Goal: Find specific page/section: Find specific page/section

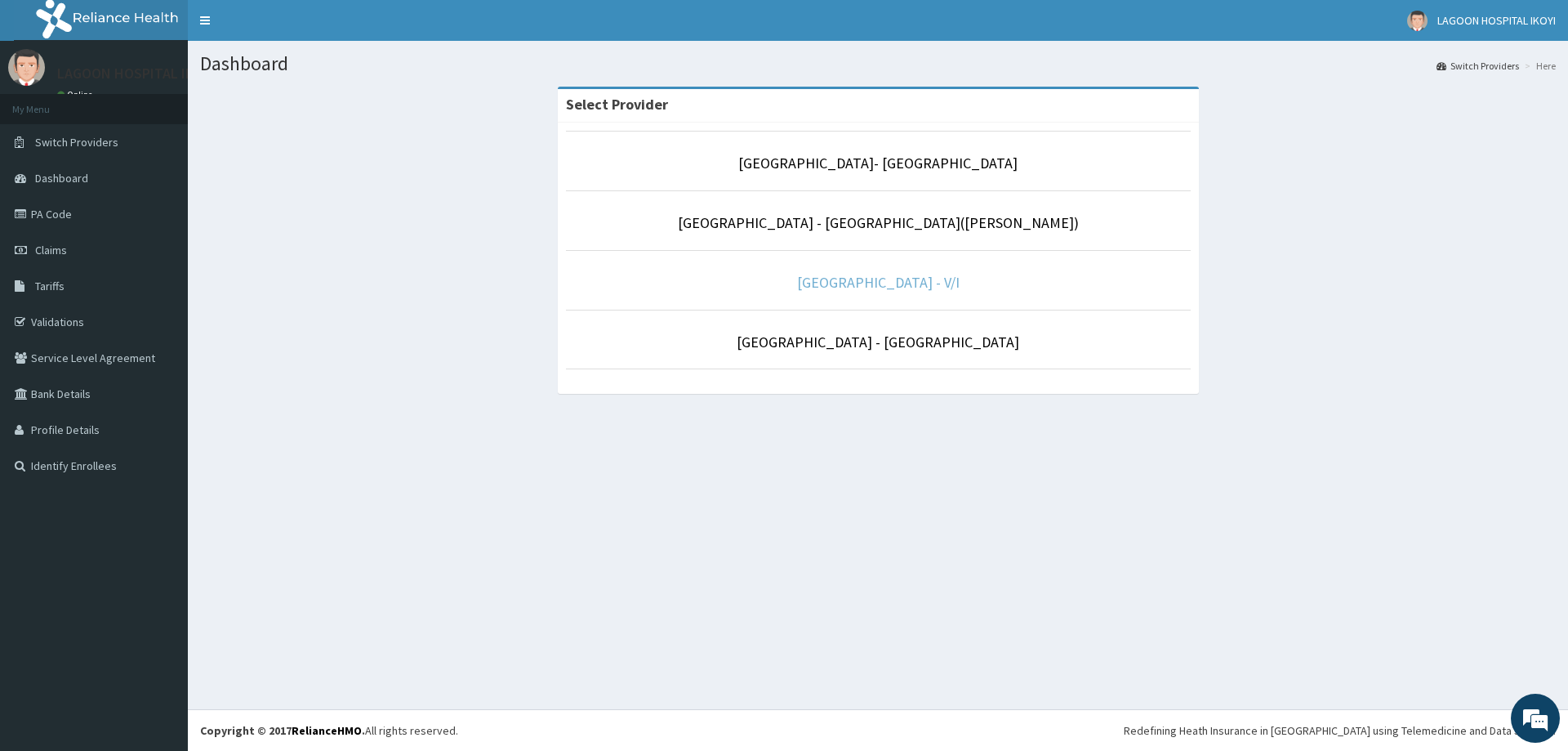
click at [889, 283] on link "[GEOGRAPHIC_DATA] - V/I" at bounding box center [878, 282] width 162 height 19
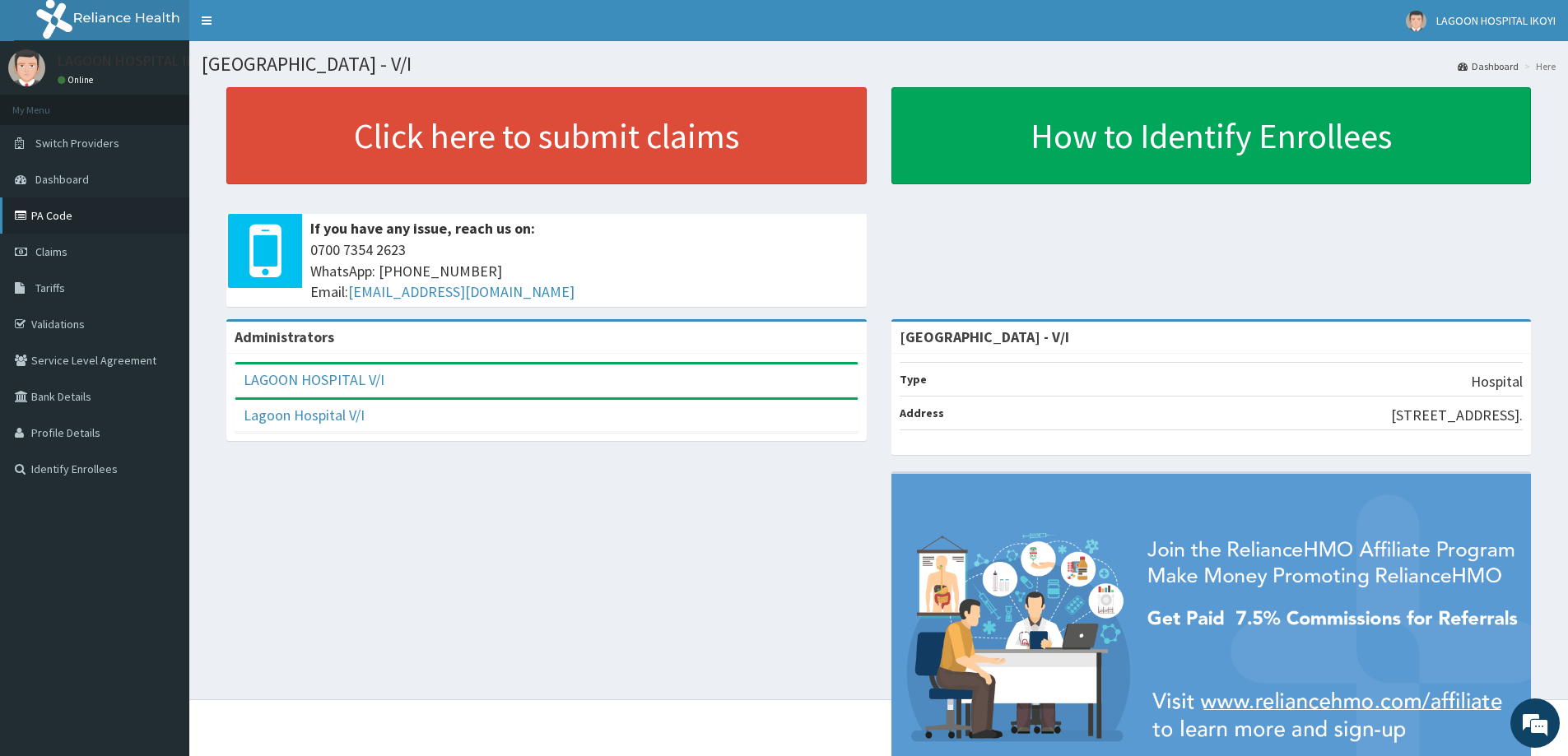
click at [60, 222] on link "PA Code" at bounding box center [94, 215] width 189 height 36
